Goal: Information Seeking & Learning: Compare options

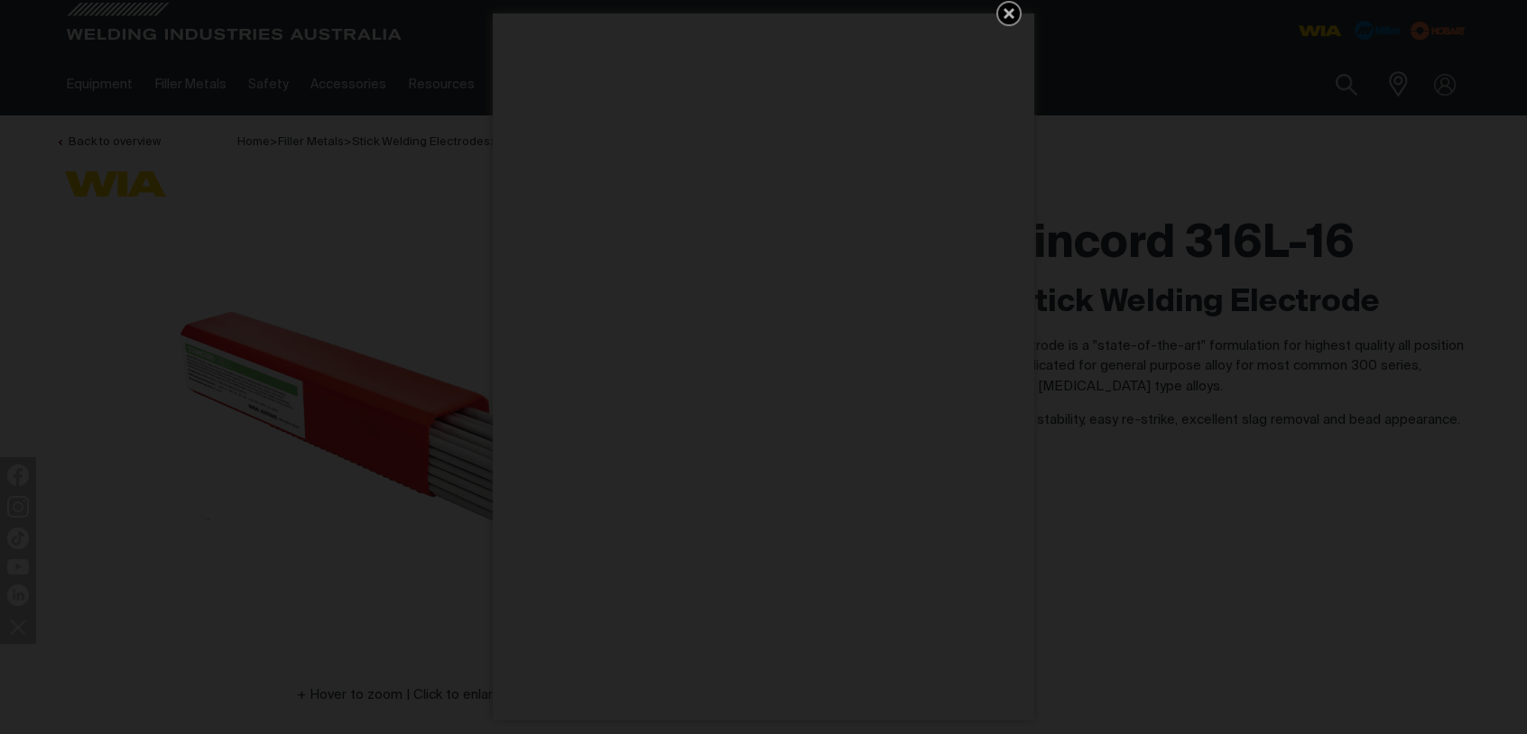
click at [1010, 15] on icon "Get 5 WIA Welding Guides Free!" at bounding box center [1008, 13] width 11 height 11
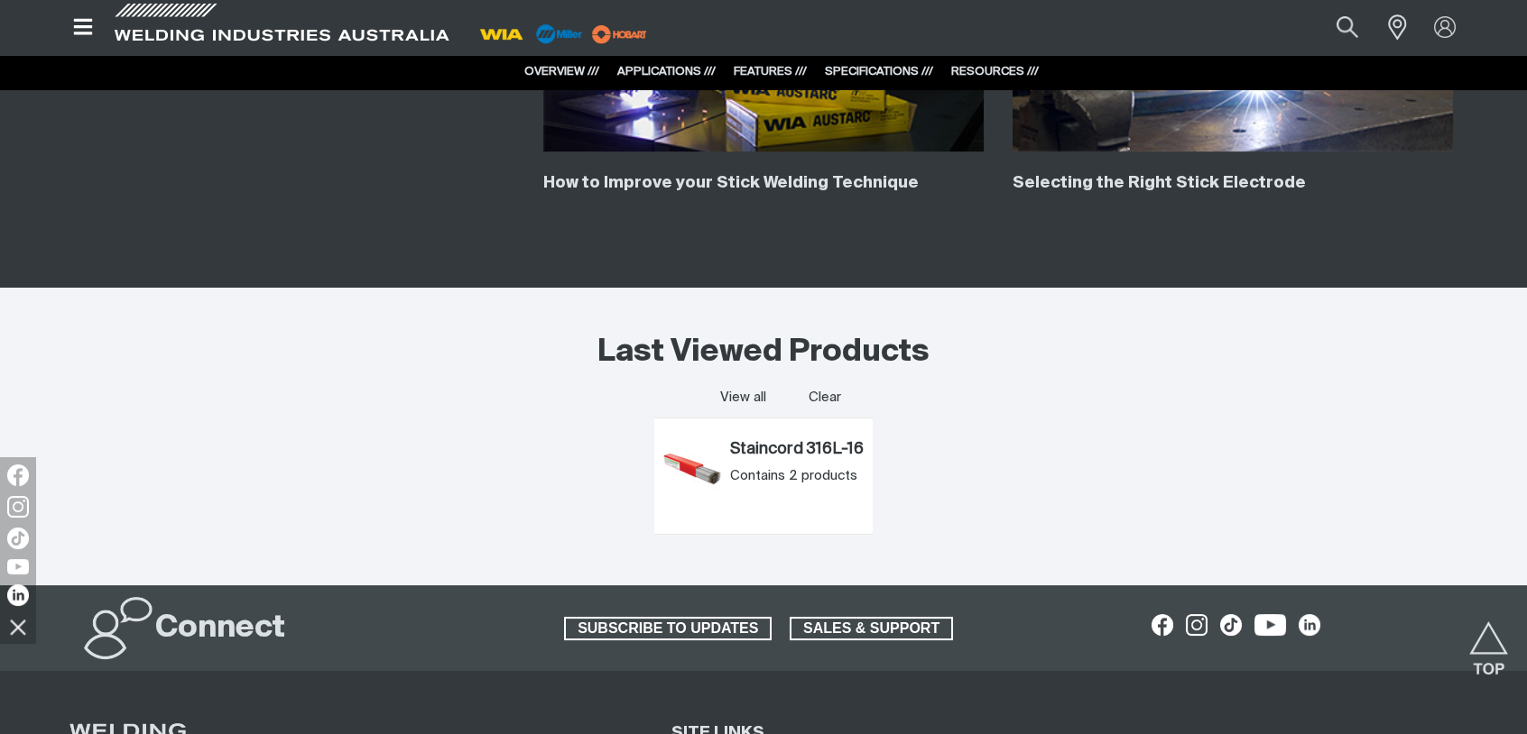
scroll to position [3519, 0]
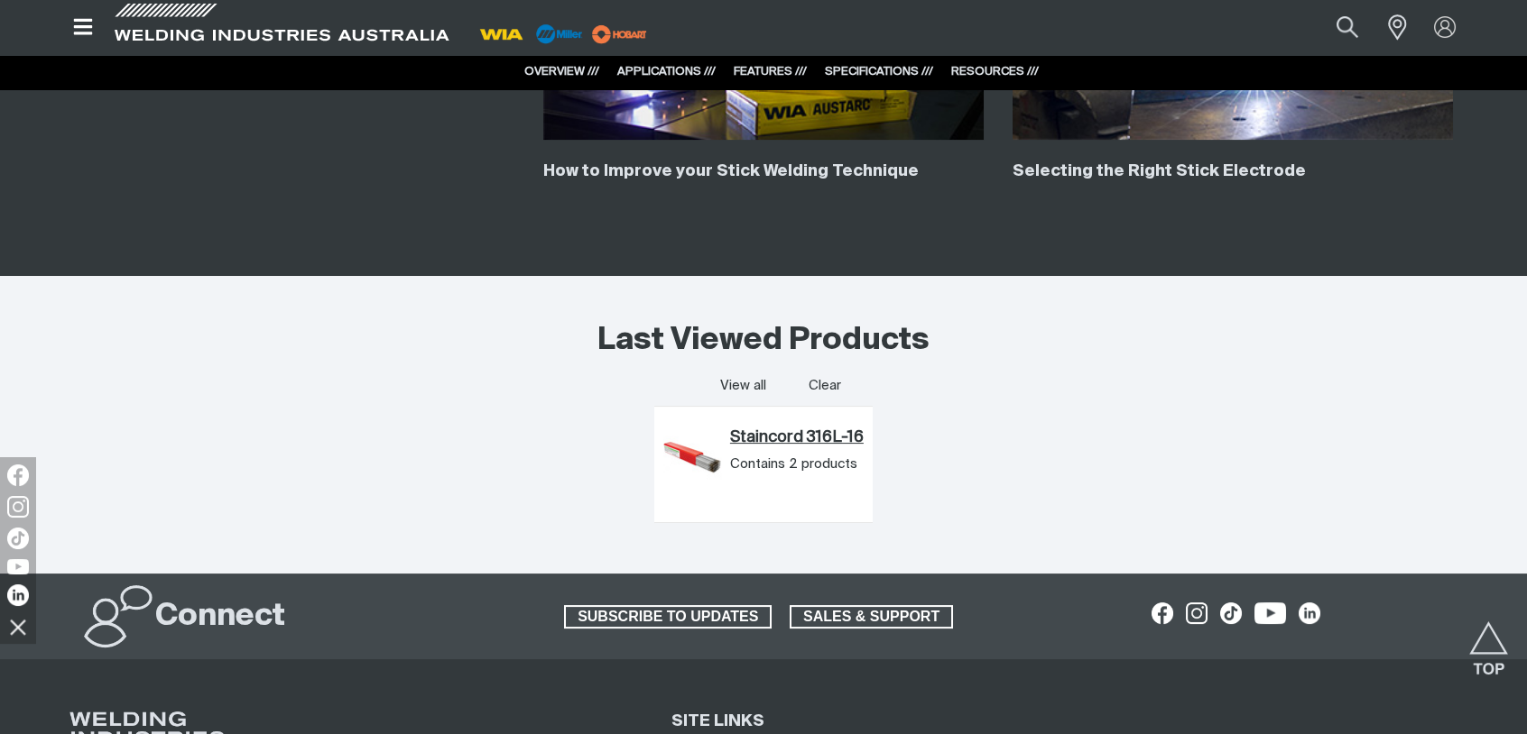
click at [779, 438] on link "Staincord 316L-16" at bounding box center [797, 439] width 134 height 20
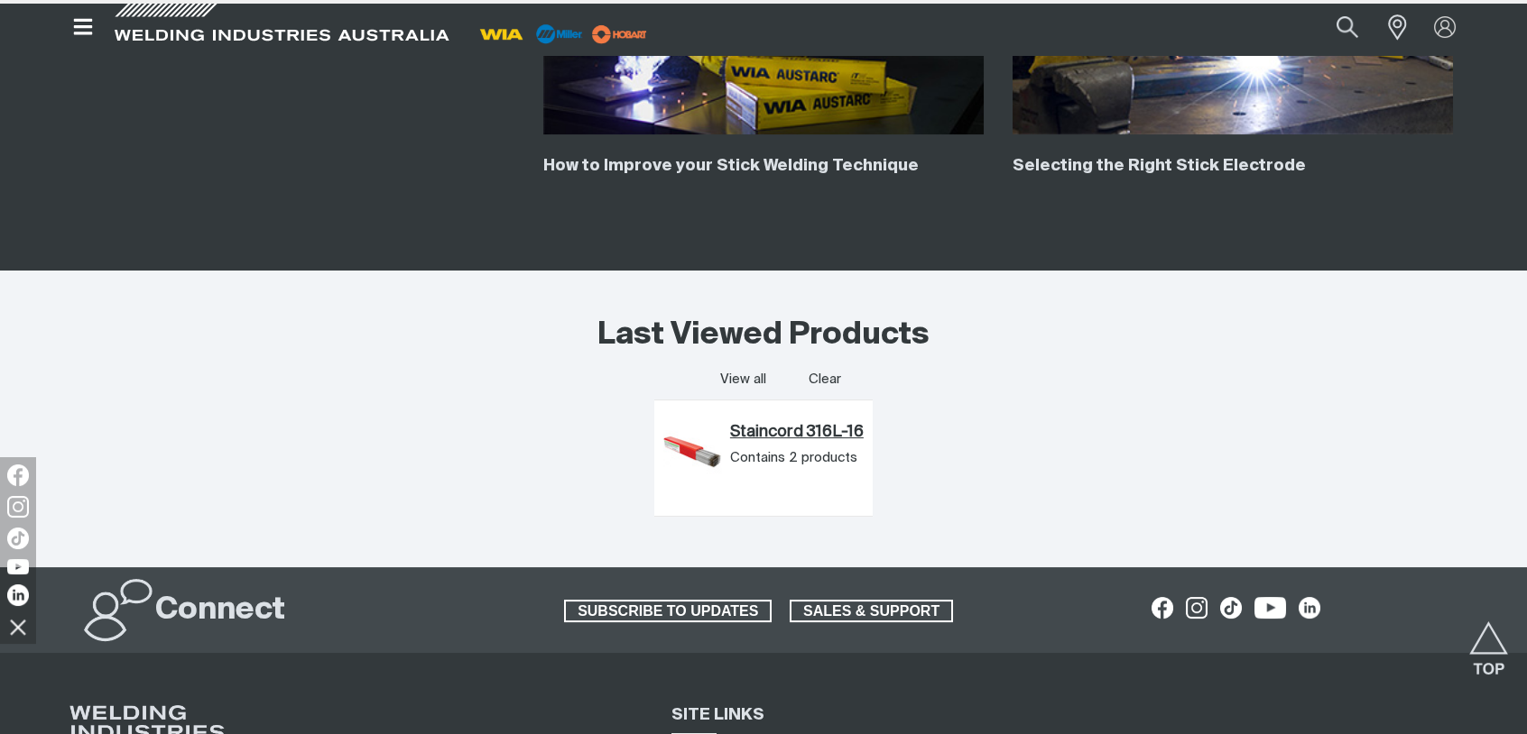
scroll to position [0, 0]
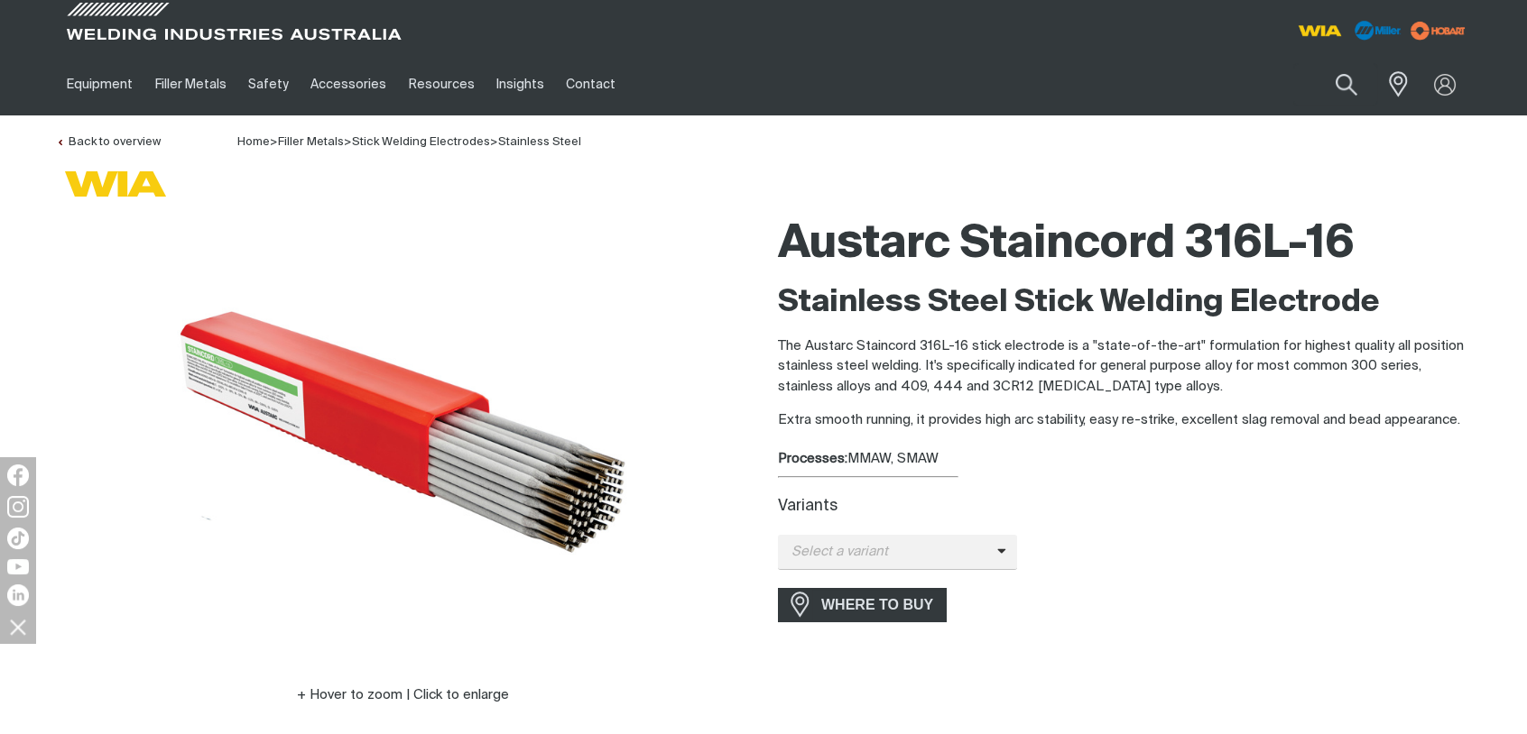
click at [1271, 495] on div "Variants Select a variant Staincord 316L-16 - 2.6mm Staincord 316-16 - 3.2mm" at bounding box center [1124, 529] width 693 height 81
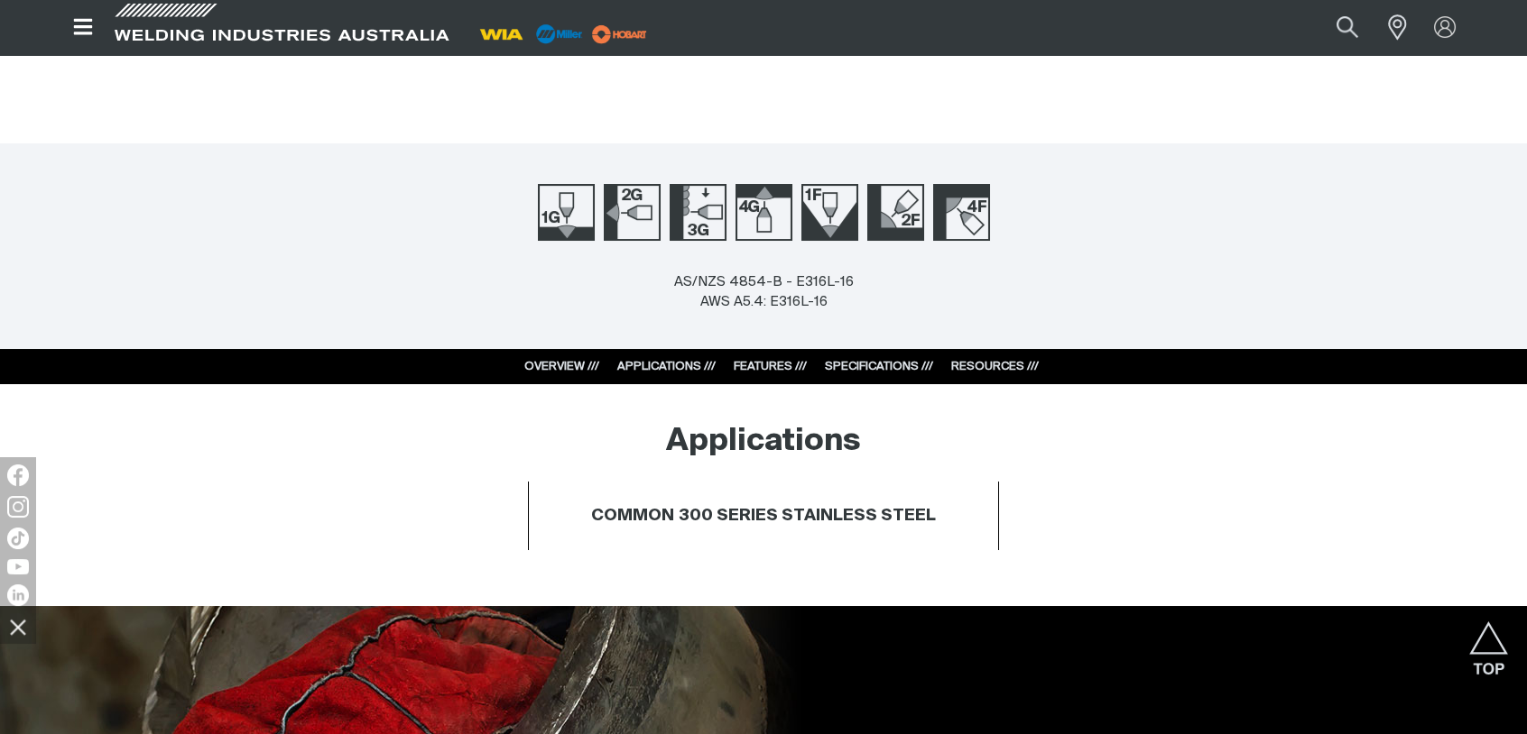
scroll to position [541, 0]
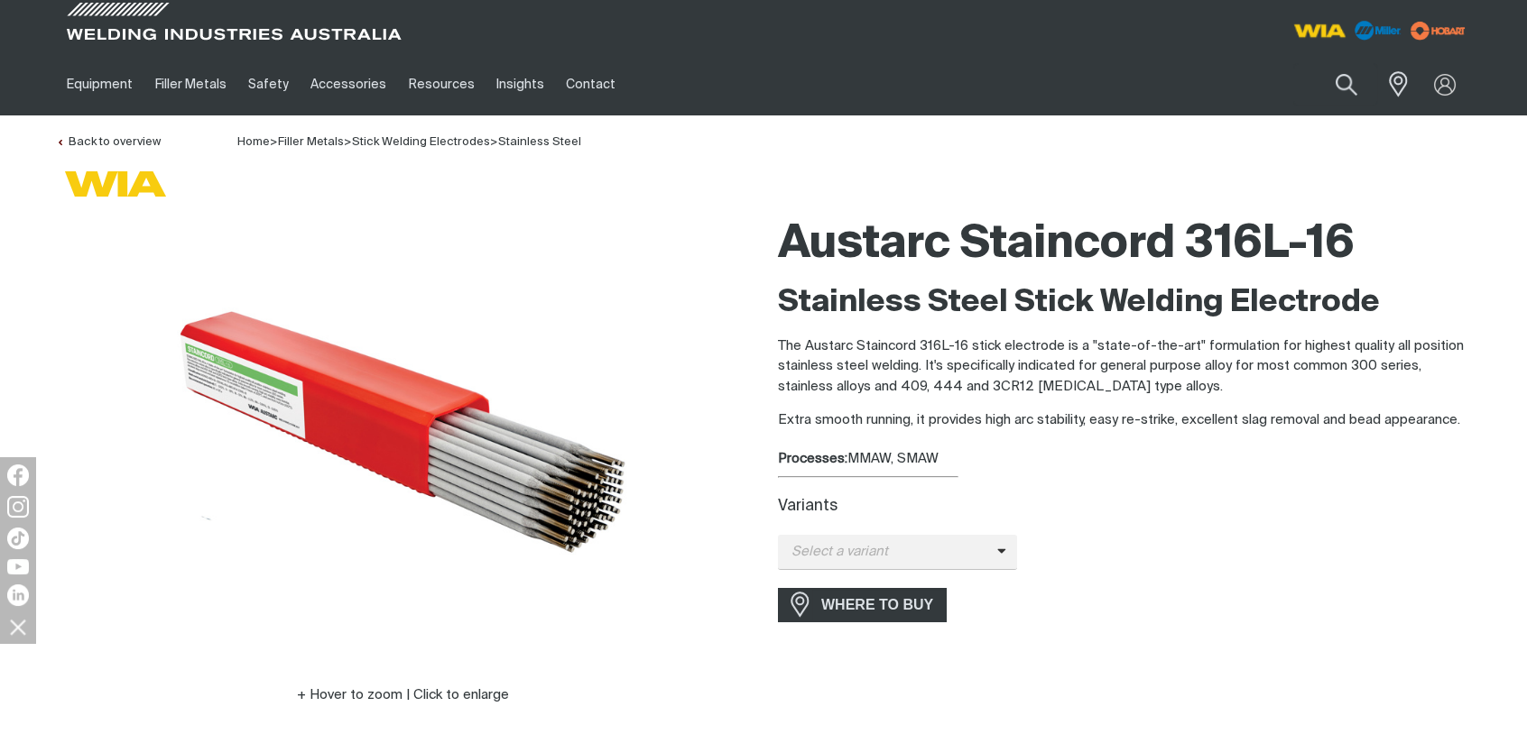
click at [1321, 28] on img at bounding box center [1320, 30] width 67 height 32
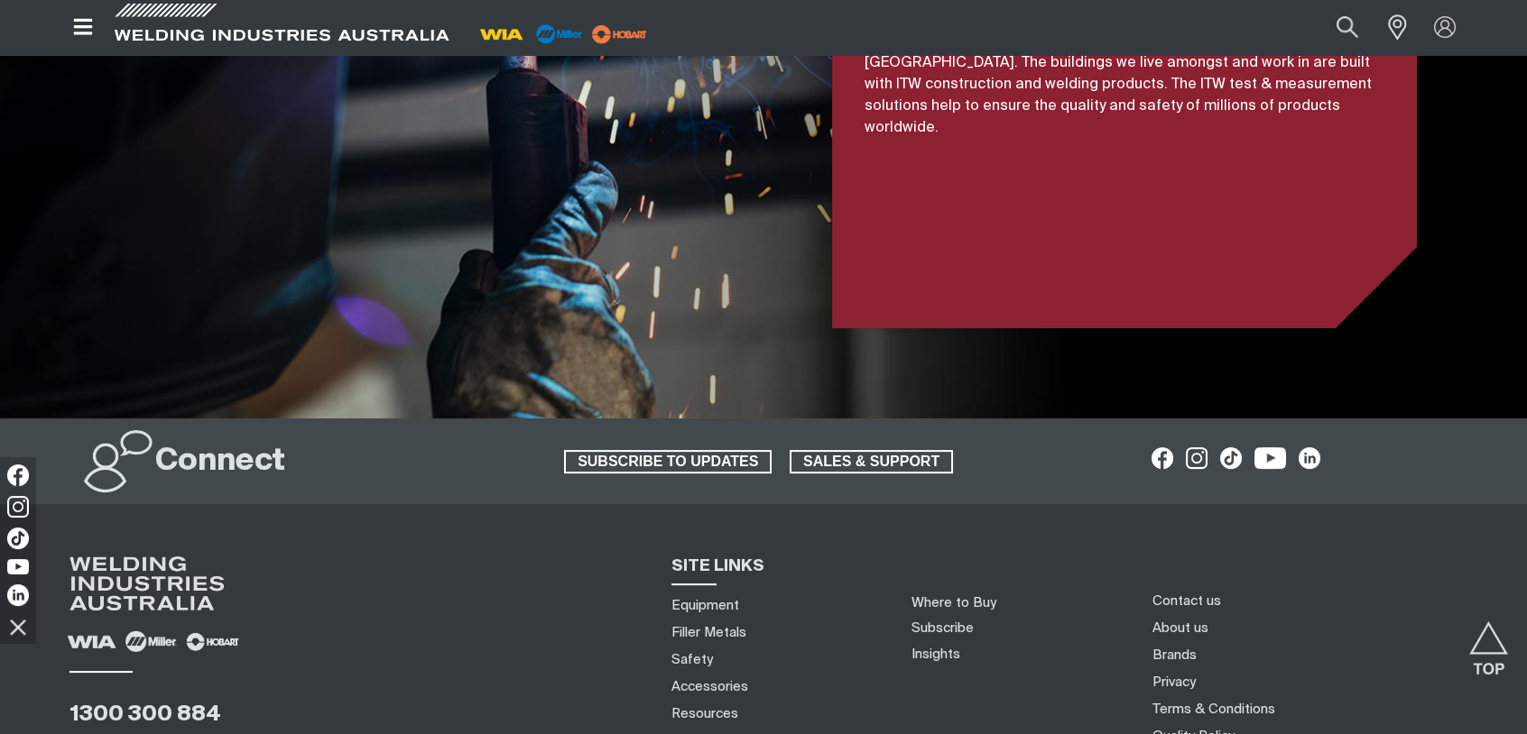
scroll to position [4379, 0]
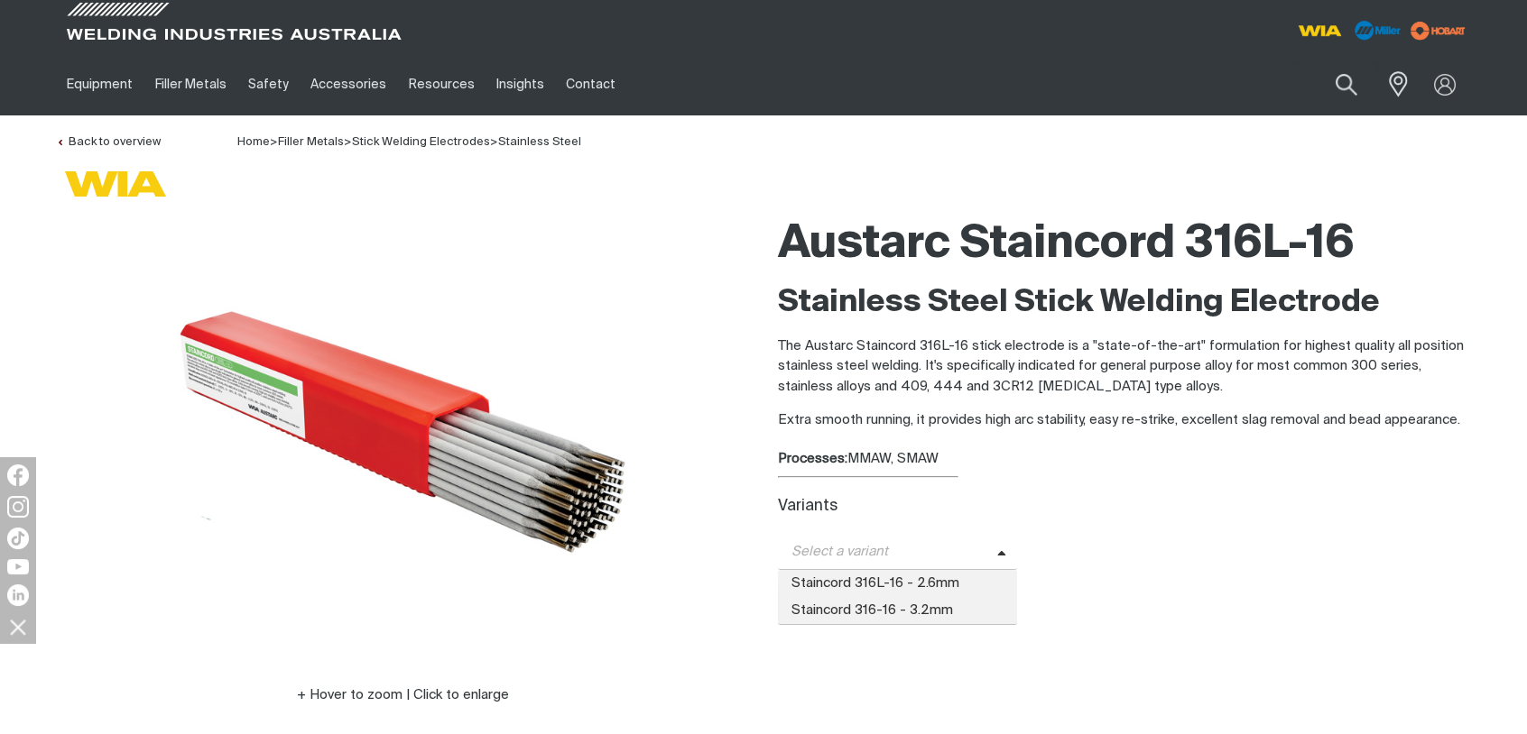
click at [987, 560] on span "Select a variant" at bounding box center [887, 552] width 219 height 21
click at [884, 608] on span "Staincord 316-16 - 3.2mm" at bounding box center [897, 610] width 239 height 27
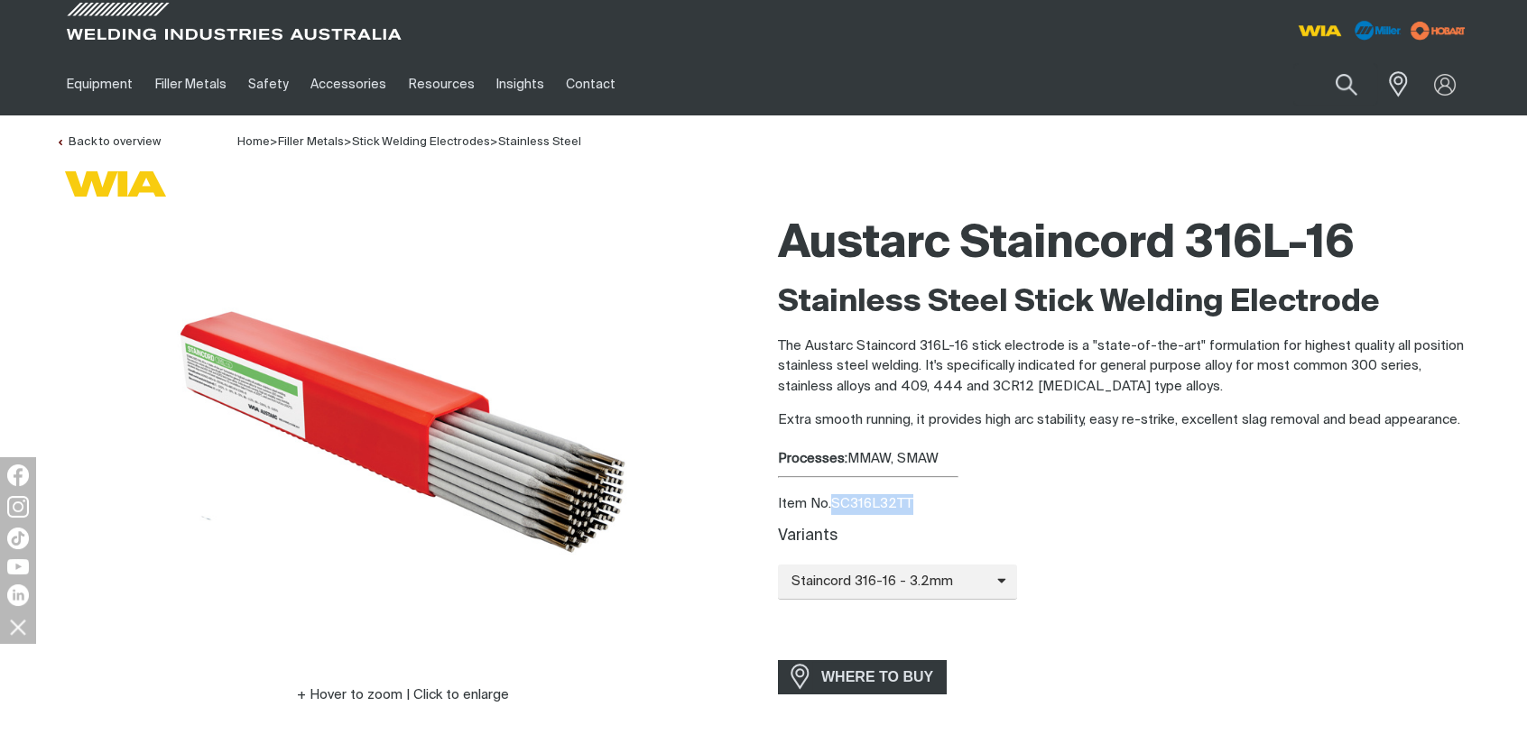
drag, startPoint x: 835, startPoint y: 501, endPoint x: 925, endPoint y: 510, distance: 90.7
click at [925, 510] on div "Item No. SC316L32TT" at bounding box center [1124, 504] width 693 height 21
drag, startPoint x: 925, startPoint y: 510, endPoint x: 904, endPoint y: 503, distance: 21.7
copy div "SC316L32TT"
click at [985, 584] on span "Staincord 316-16 - 3.2mm" at bounding box center [887, 582] width 219 height 21
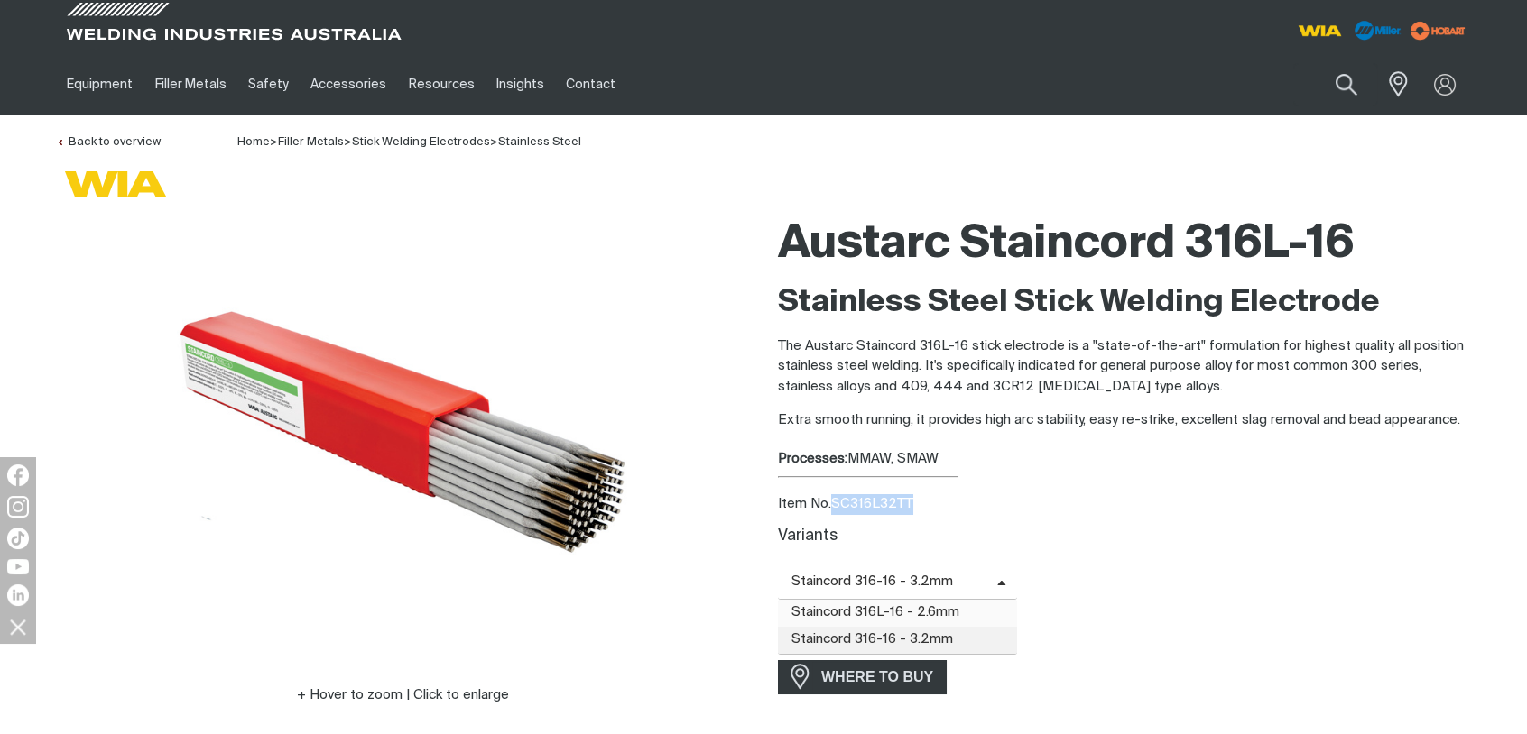
click at [959, 613] on span "Staincord 316L-16 - 2.6mm" at bounding box center [897, 613] width 239 height 27
drag, startPoint x: 835, startPoint y: 503, endPoint x: 924, endPoint y: 507, distance: 89.4
click at [924, 507] on div "Item No. SC316L26TT" at bounding box center [1124, 504] width 693 height 21
copy div "SC316L26TT"
